Goal: Find specific page/section: Find specific page/section

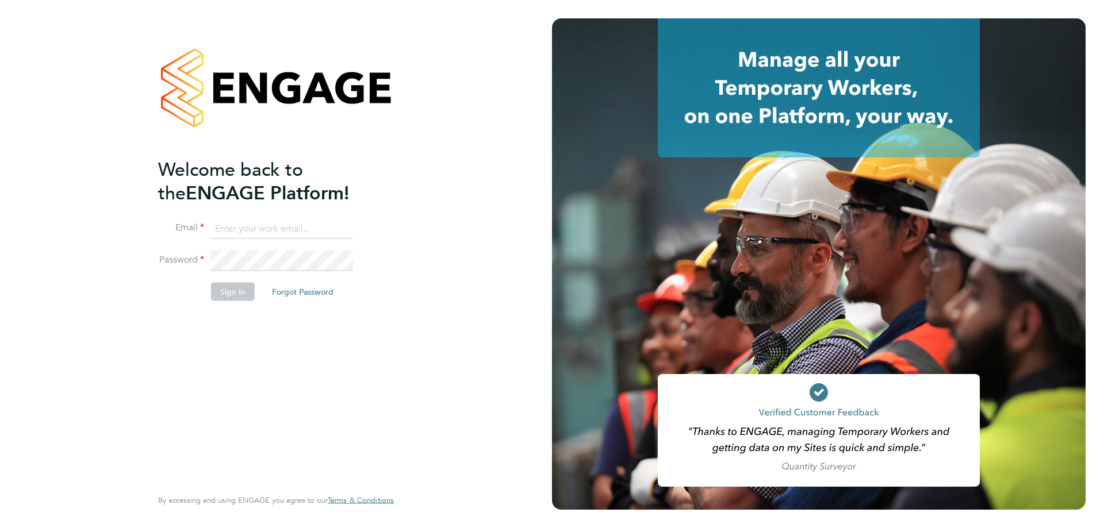
type input "[PERSON_NAME][EMAIL_ADDRESS][PERSON_NAME][DOMAIN_NAME]"
drag, startPoint x: 235, startPoint y: 290, endPoint x: 324, endPoint y: 273, distance: 90.8
click at [235, 289] on button "Sign In" at bounding box center [233, 291] width 44 height 18
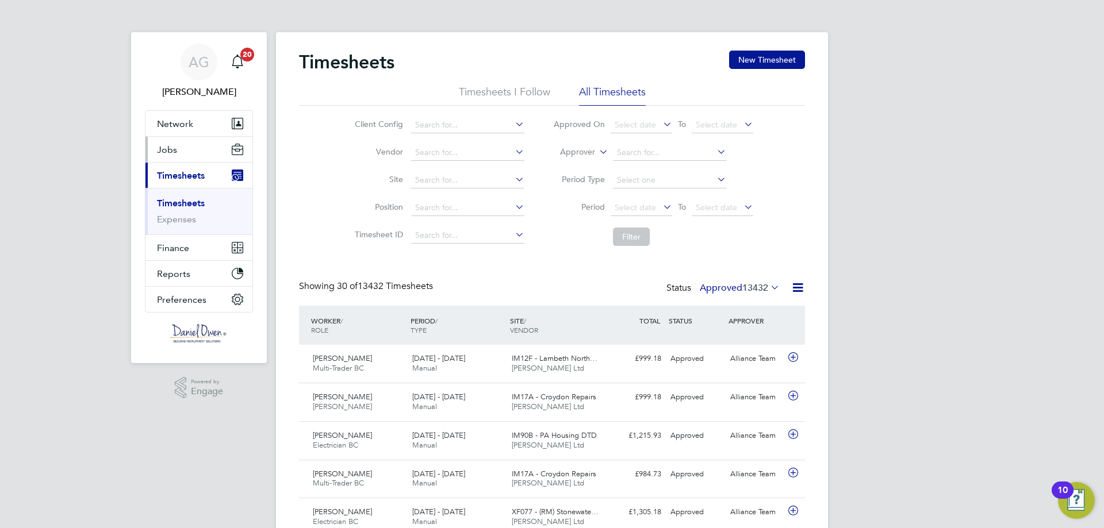
click at [168, 149] on span "Jobs" at bounding box center [167, 149] width 20 height 11
click at [414, 126] on input at bounding box center [467, 125] width 113 height 16
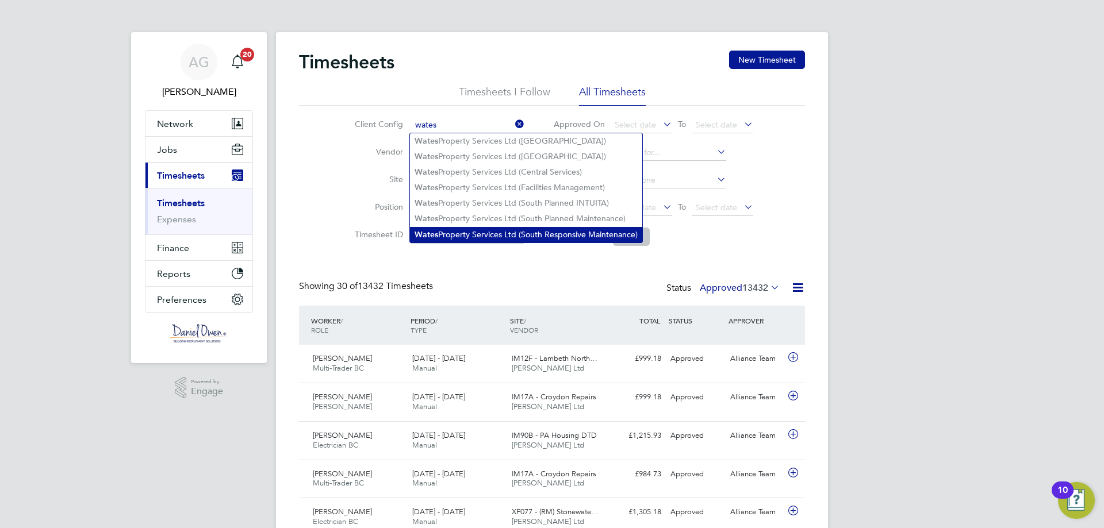
click at [454, 227] on li "Wates Property Services Ltd (South Responsive Maintenance)" at bounding box center [526, 235] width 232 height 16
type input "Wates Property Services Ltd (South Responsive Maintenance)"
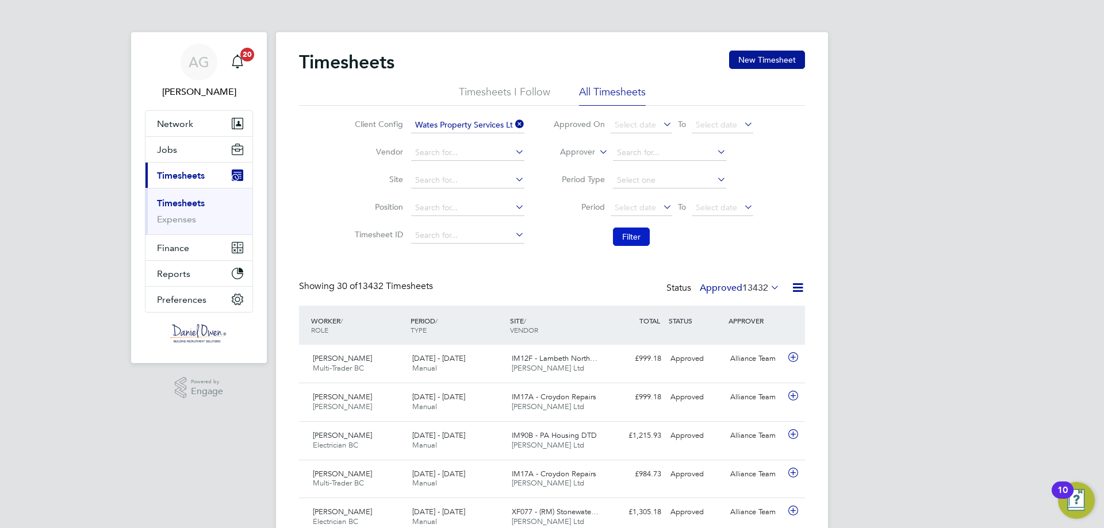
click at [647, 242] on button "Filter" at bounding box center [631, 237] width 37 height 18
click at [171, 148] on span "Jobs" at bounding box center [167, 149] width 20 height 11
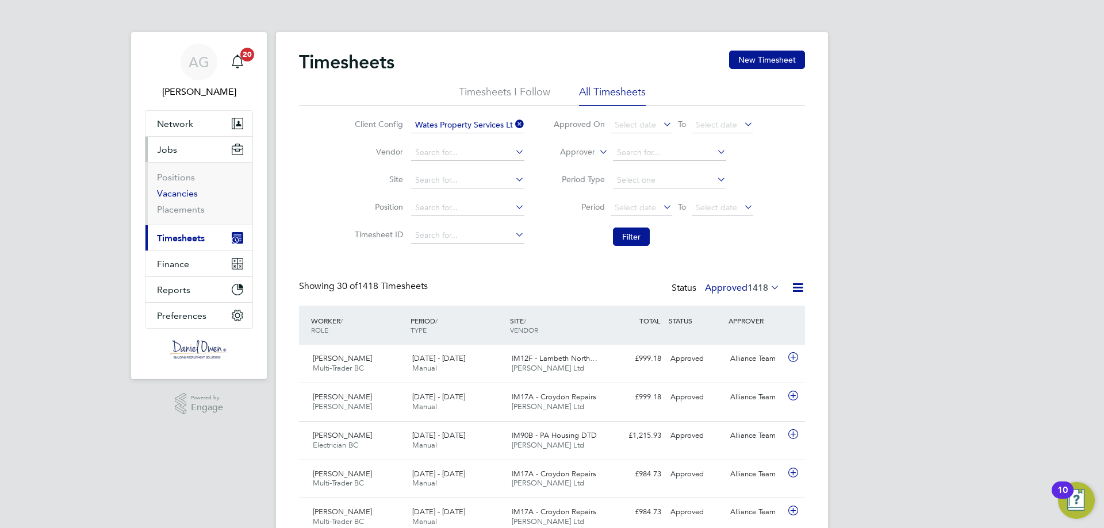
click at [179, 194] on link "Vacancies" at bounding box center [177, 193] width 41 height 11
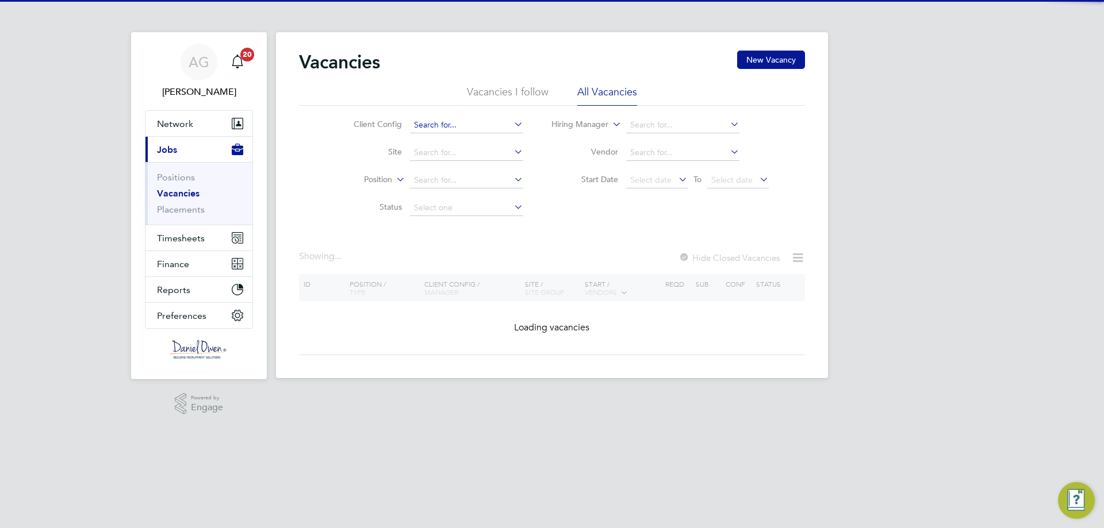
click at [469, 126] on input at bounding box center [466, 125] width 113 height 16
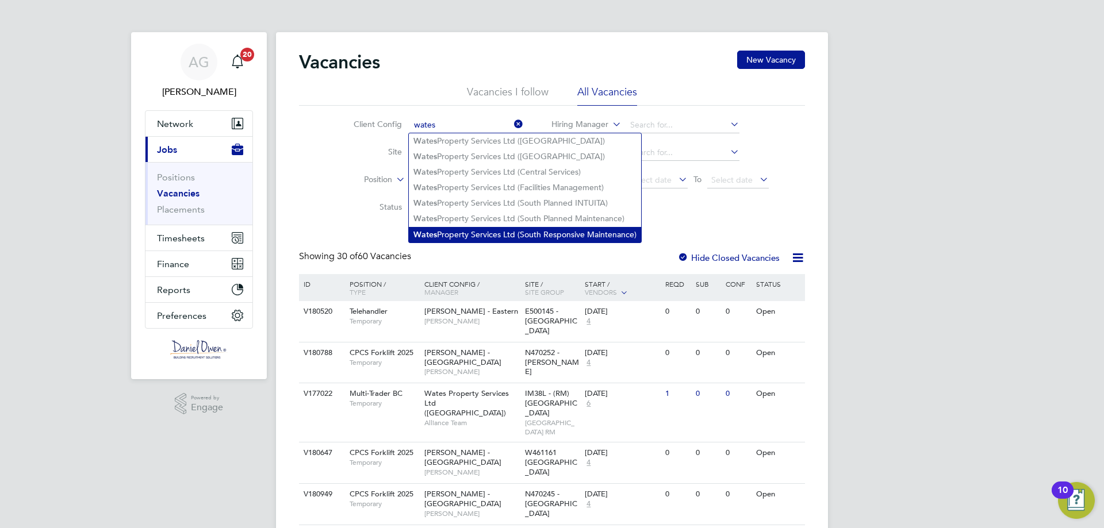
click at [465, 230] on li "Wates Property Services Ltd (South Responsive Maintenance)" at bounding box center [525, 235] width 232 height 16
type input "Wates Property Services Ltd (South Responsive Maintenance)"
